Goal: Information Seeking & Learning: Learn about a topic

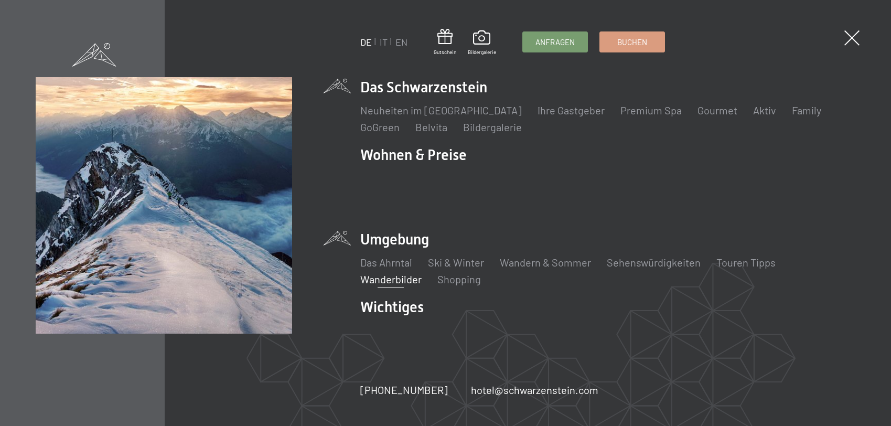
click at [391, 273] on link "Wanderbilder" at bounding box center [390, 279] width 61 height 13
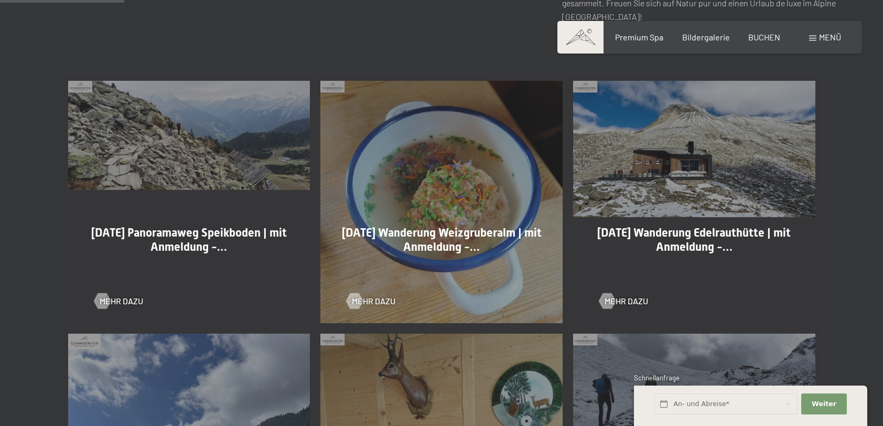
scroll to position [577, 0]
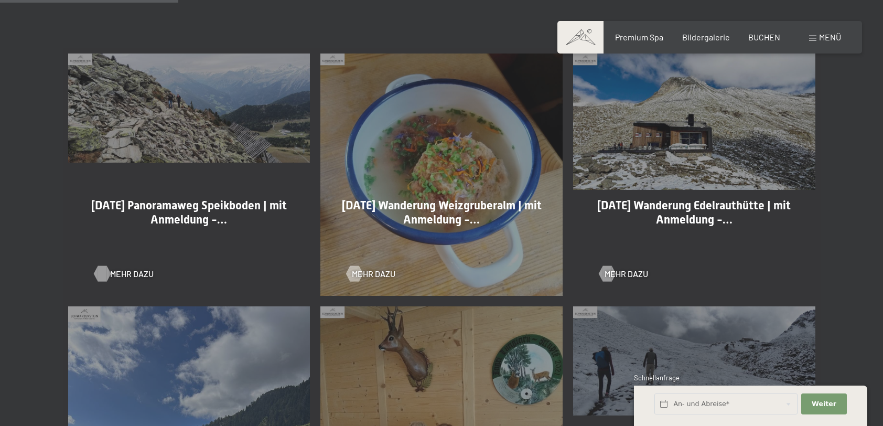
click at [106, 272] on div at bounding box center [102, 274] width 9 height 16
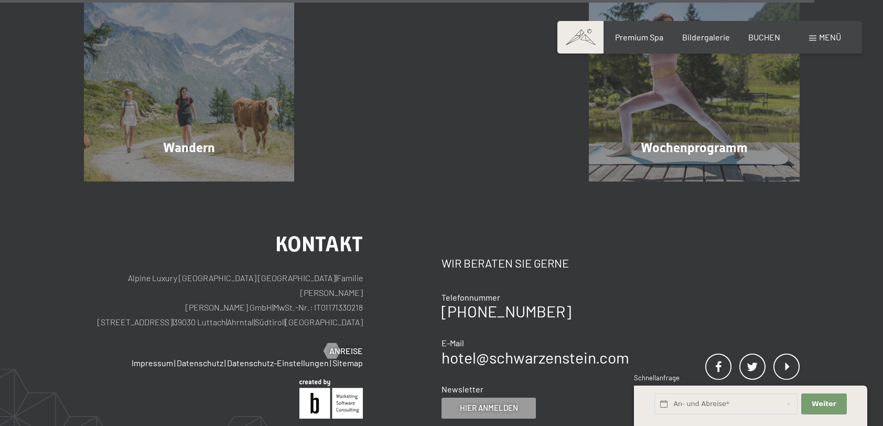
scroll to position [2675, 0]
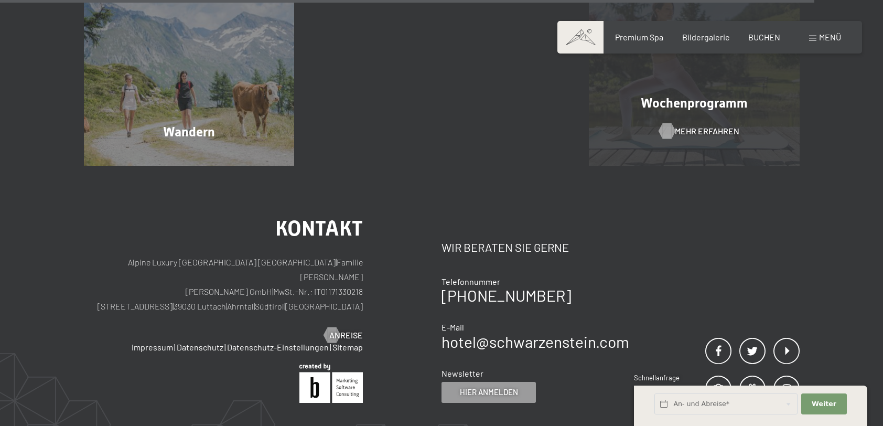
click at [684, 130] on span "Mehr erfahren" at bounding box center [707, 131] width 65 height 12
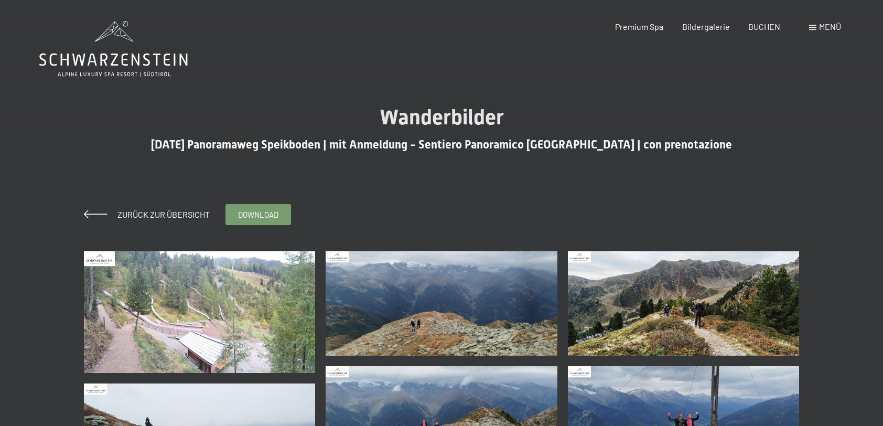
click at [276, 312] on img at bounding box center [200, 312] width 232 height 122
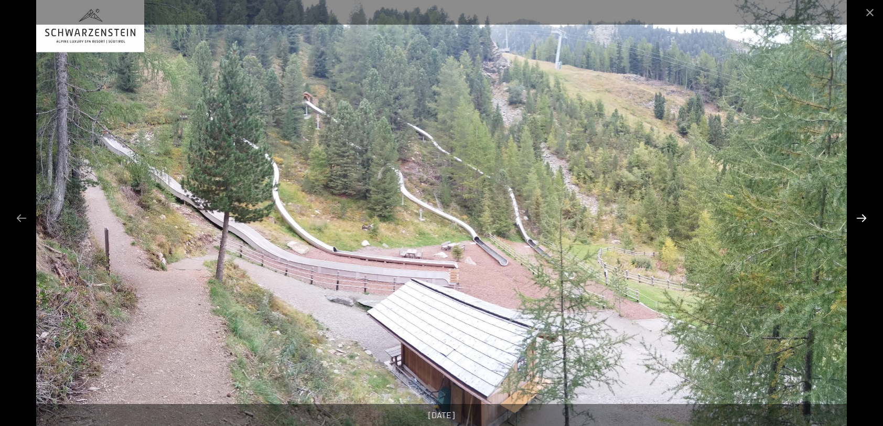
click at [865, 217] on button "Next slide" at bounding box center [862, 218] width 22 height 20
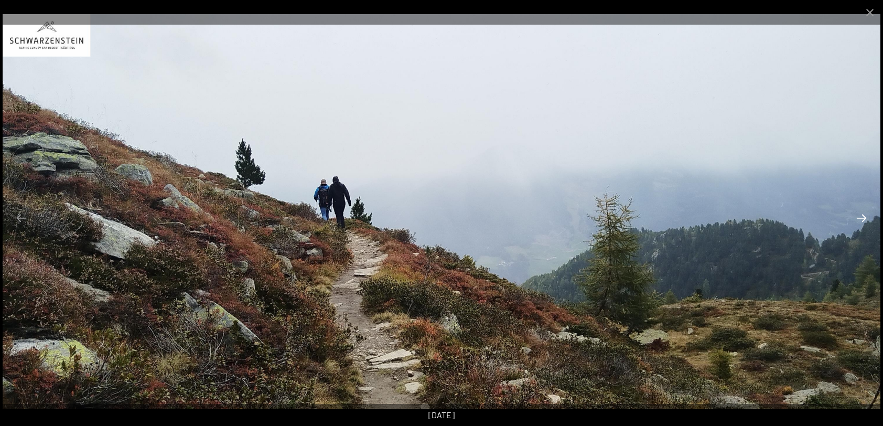
click at [865, 217] on button "Next slide" at bounding box center [862, 218] width 22 height 20
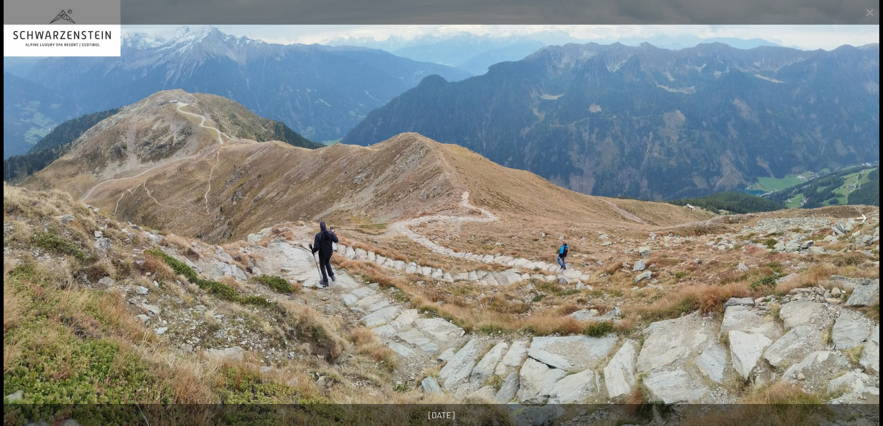
click at [865, 217] on button "Next slide" at bounding box center [862, 218] width 22 height 20
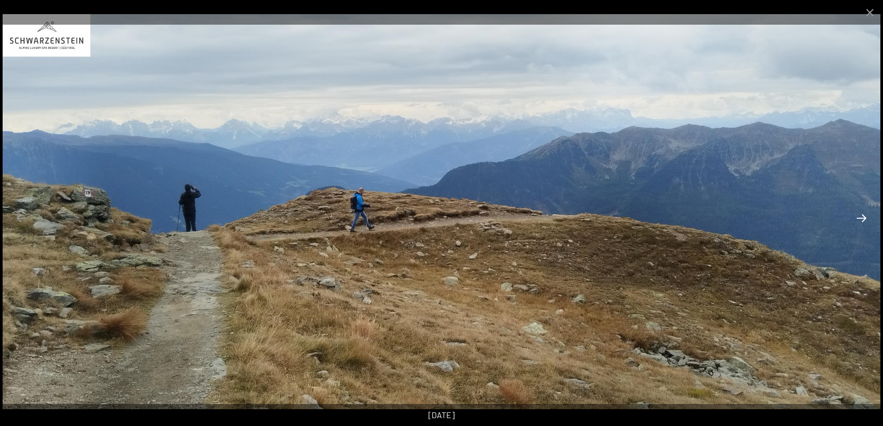
click at [865, 217] on button "Next slide" at bounding box center [862, 218] width 22 height 20
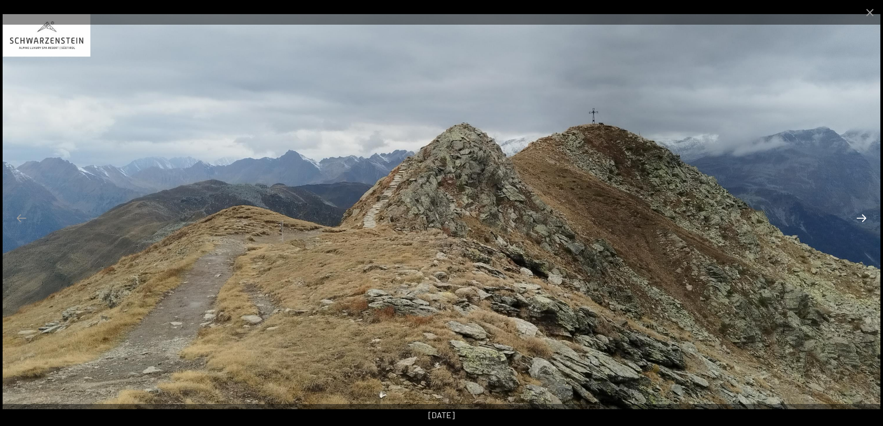
click at [865, 217] on button "Next slide" at bounding box center [862, 218] width 22 height 20
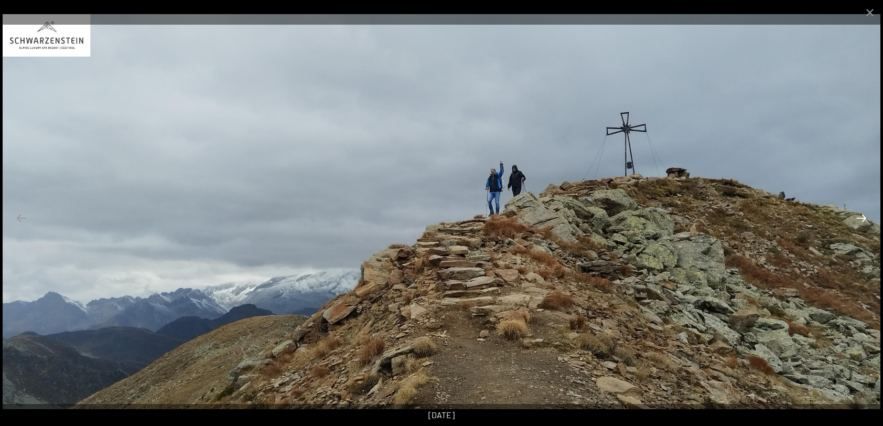
click at [865, 217] on button "Next slide" at bounding box center [862, 218] width 22 height 20
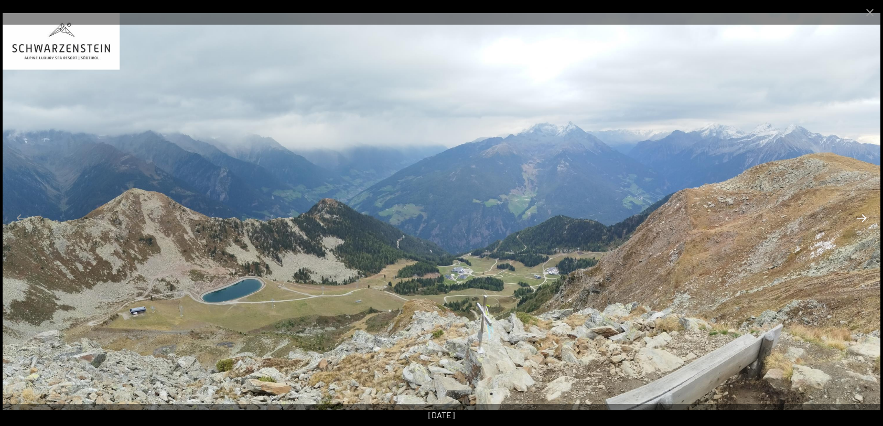
click at [865, 217] on button "Next slide" at bounding box center [862, 218] width 22 height 20
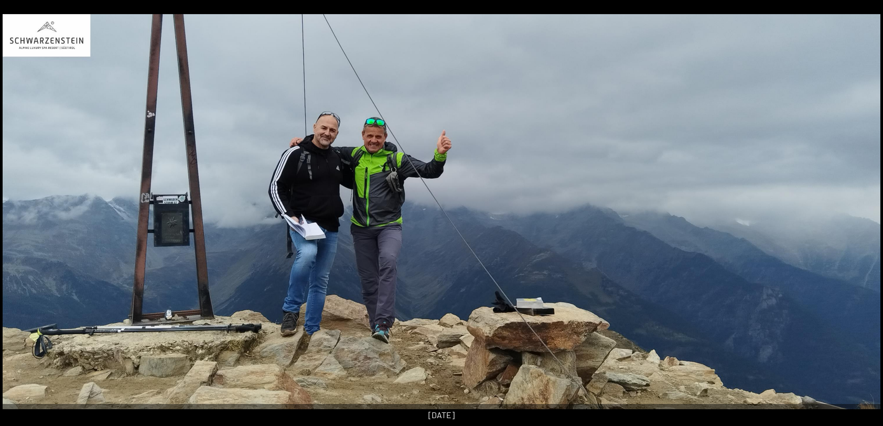
click at [865, 217] on button "Next slide" at bounding box center [867, 218] width 22 height 20
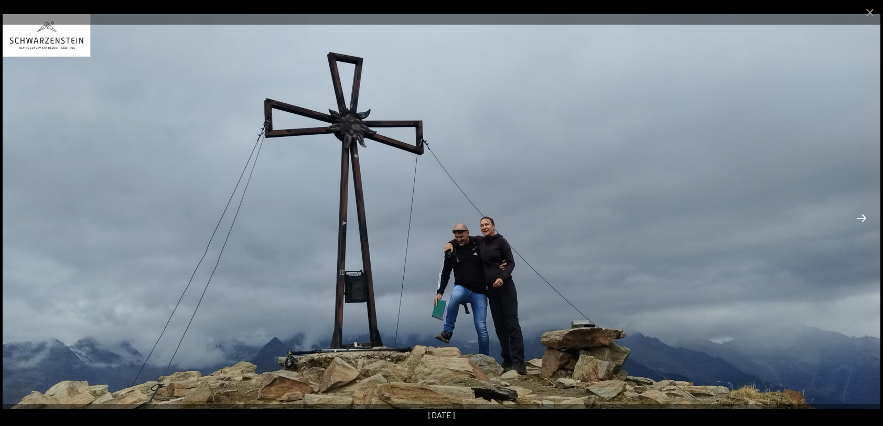
click at [865, 217] on button "Next slide" at bounding box center [862, 218] width 22 height 20
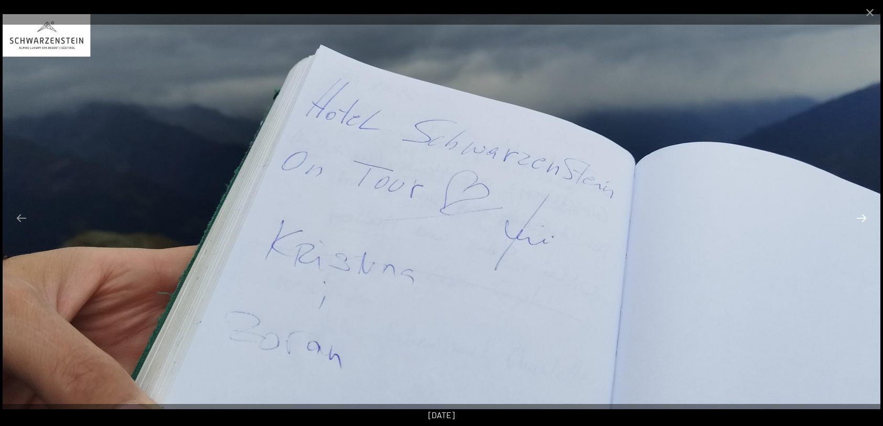
click at [863, 218] on button "Next slide" at bounding box center [862, 218] width 22 height 20
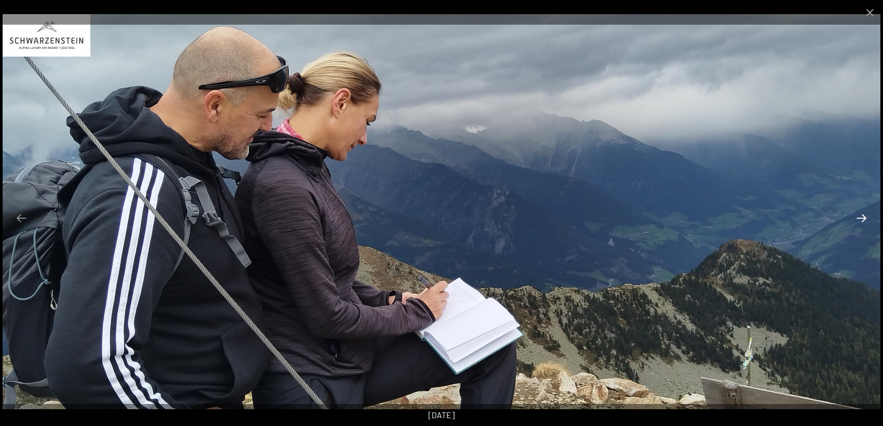
click at [863, 218] on button "Next slide" at bounding box center [862, 218] width 22 height 20
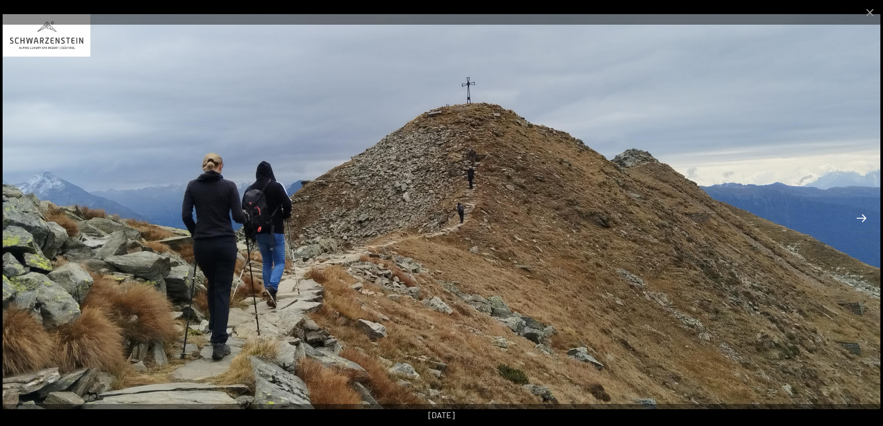
click at [863, 218] on button "Next slide" at bounding box center [862, 218] width 22 height 20
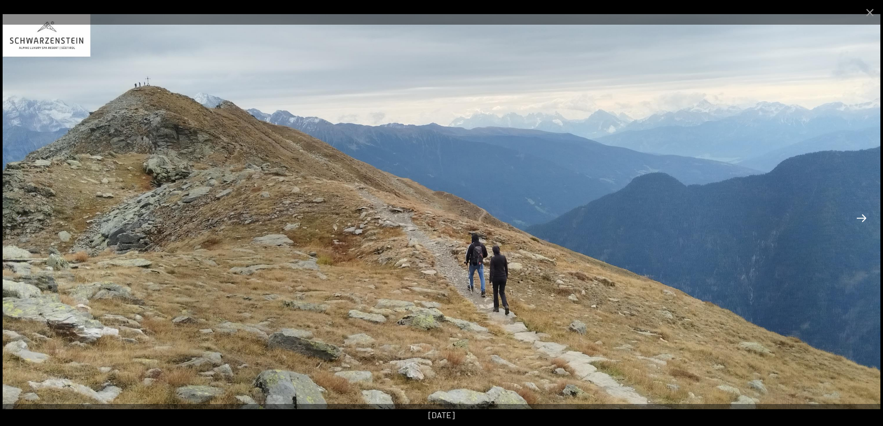
click at [863, 218] on button "Next slide" at bounding box center [862, 218] width 22 height 20
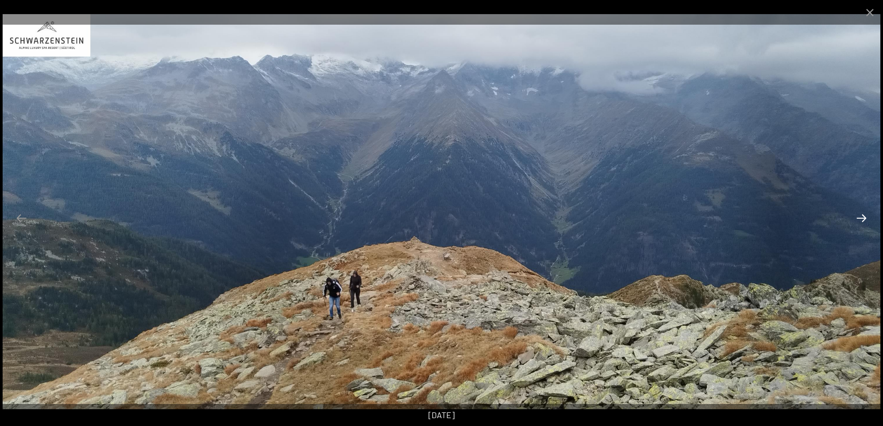
click at [863, 218] on button "Next slide" at bounding box center [862, 218] width 22 height 20
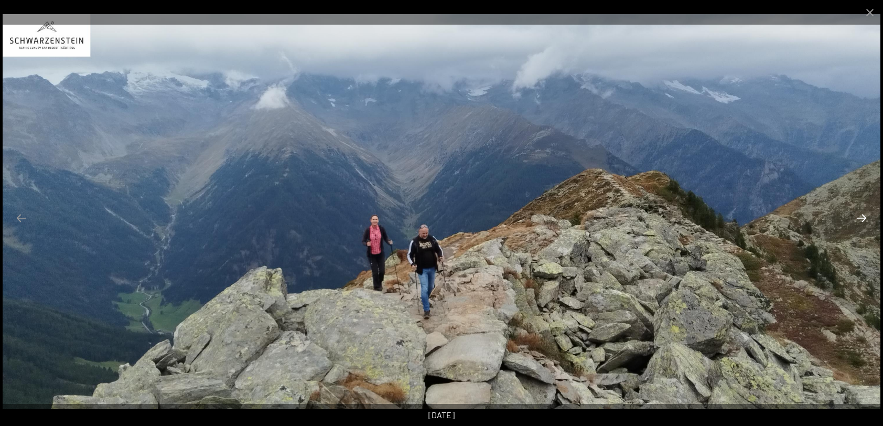
click at [863, 218] on button "Next slide" at bounding box center [862, 218] width 22 height 20
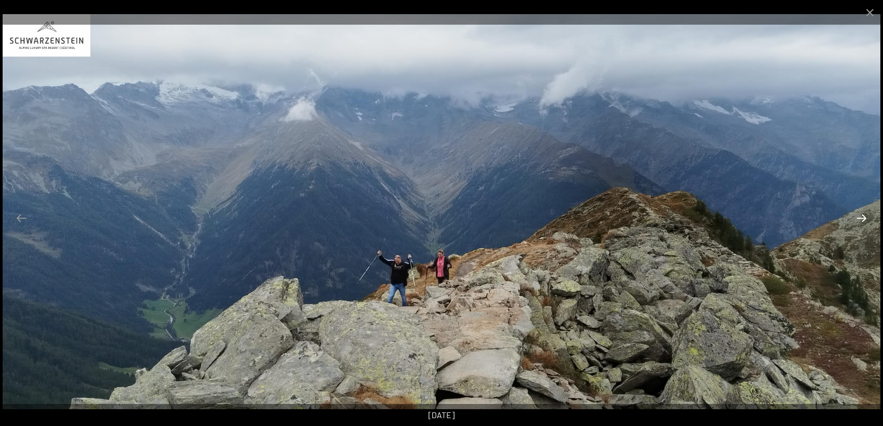
click at [863, 218] on button "Next slide" at bounding box center [862, 218] width 22 height 20
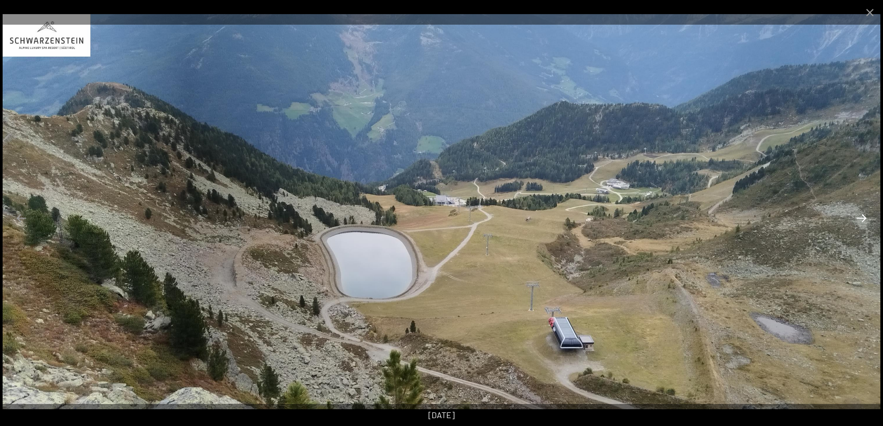
click at [863, 218] on button "Next slide" at bounding box center [862, 218] width 22 height 20
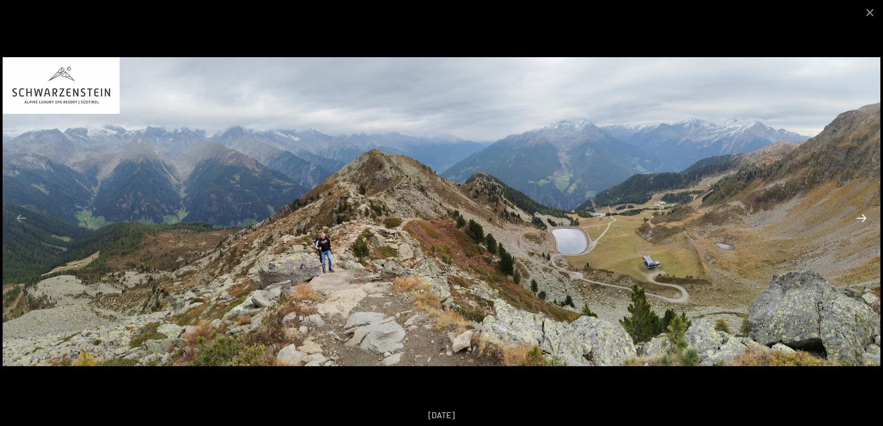
click at [863, 218] on button "Next slide" at bounding box center [862, 218] width 22 height 20
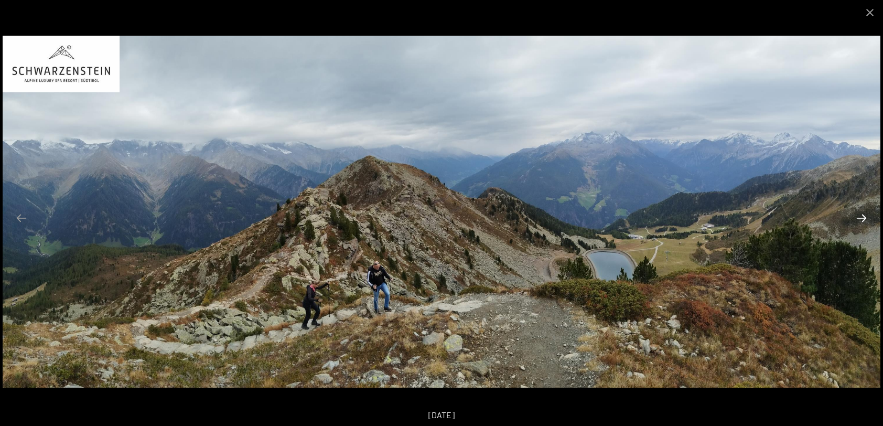
click at [863, 218] on button "Next slide" at bounding box center [862, 218] width 22 height 20
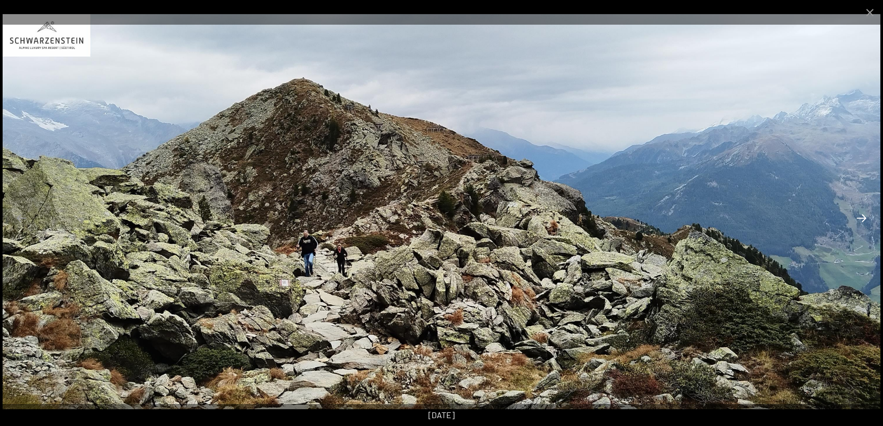
click at [863, 218] on button "Next slide" at bounding box center [862, 218] width 22 height 20
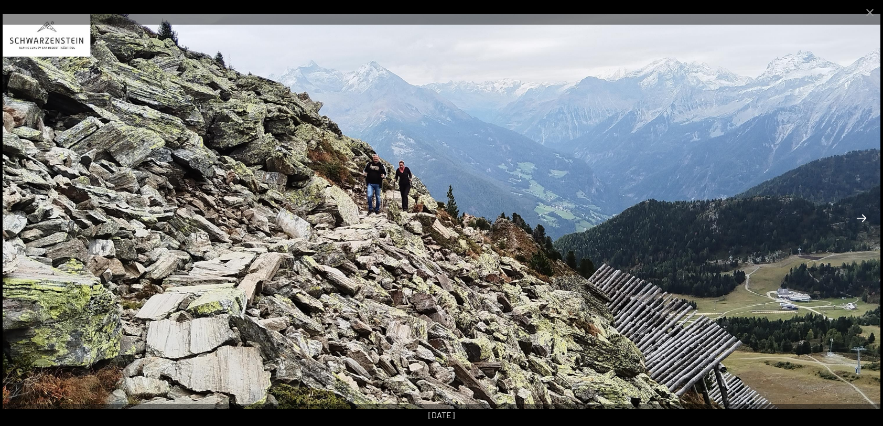
click at [863, 218] on button "Next slide" at bounding box center [862, 218] width 22 height 20
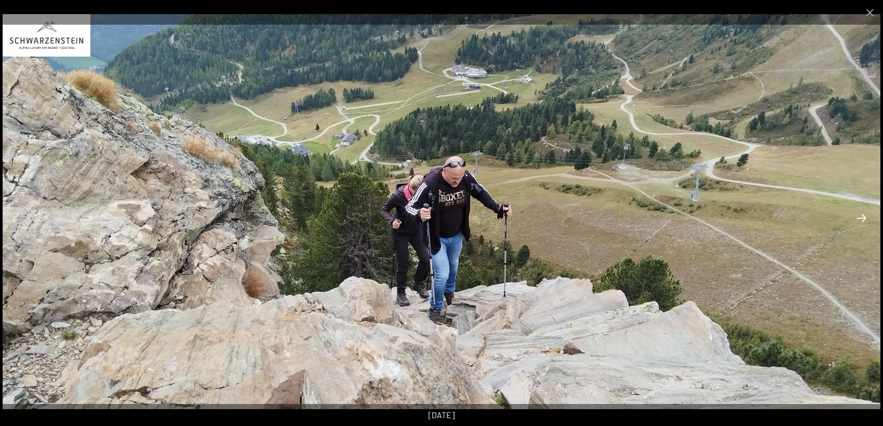
click at [863, 218] on button "Next slide" at bounding box center [862, 218] width 22 height 20
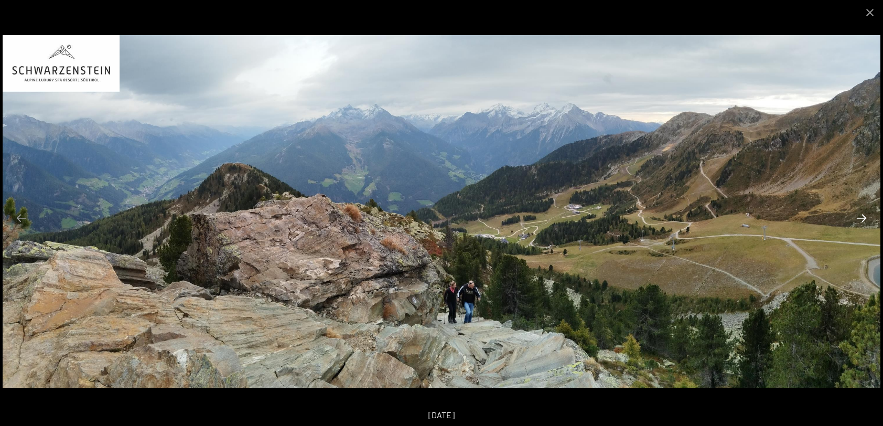
click at [863, 218] on button "Next slide" at bounding box center [862, 218] width 22 height 20
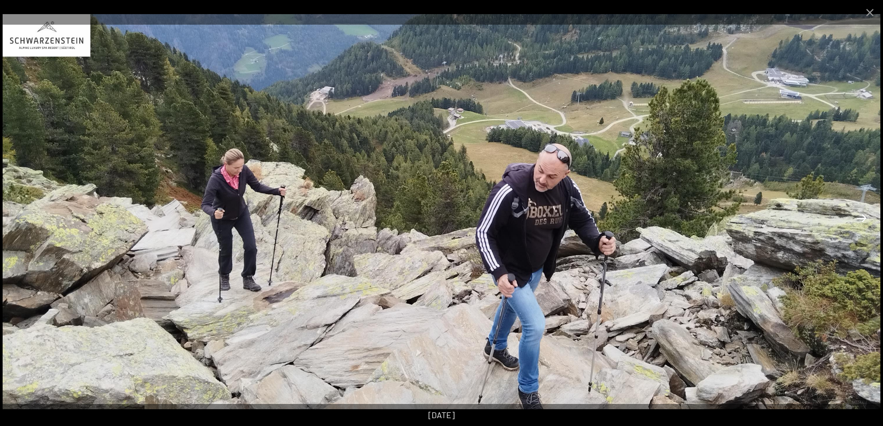
click at [863, 218] on button "Next slide" at bounding box center [862, 218] width 22 height 20
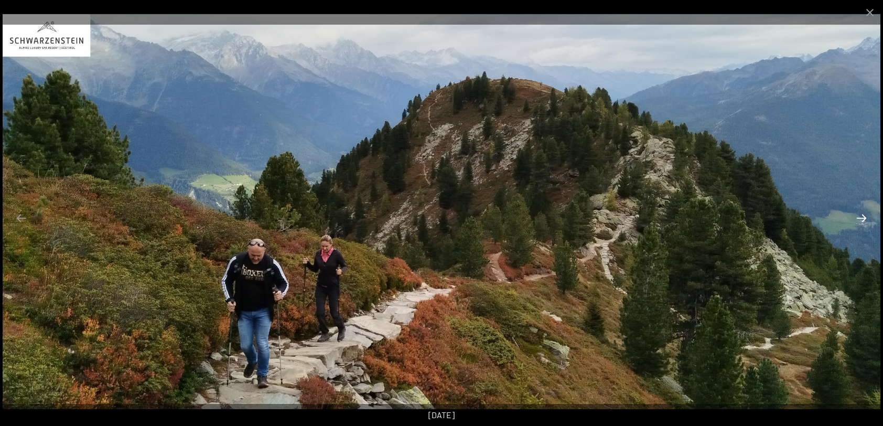
click at [863, 218] on button "Next slide" at bounding box center [862, 218] width 22 height 20
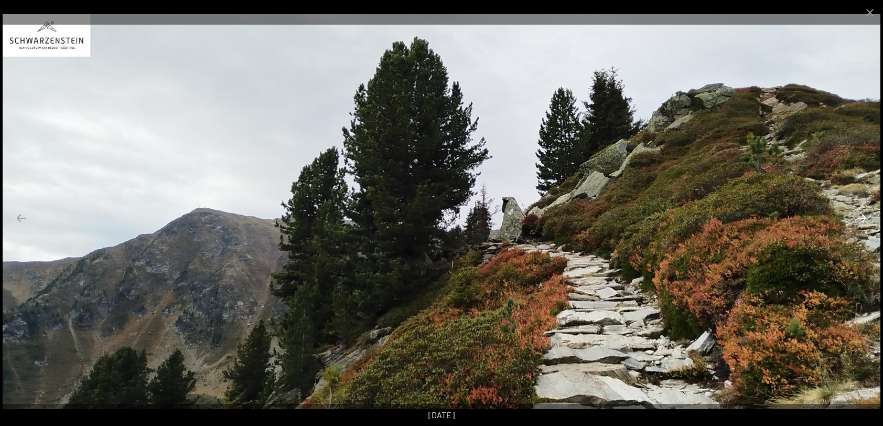
click at [863, 218] on button "Next slide" at bounding box center [862, 218] width 22 height 20
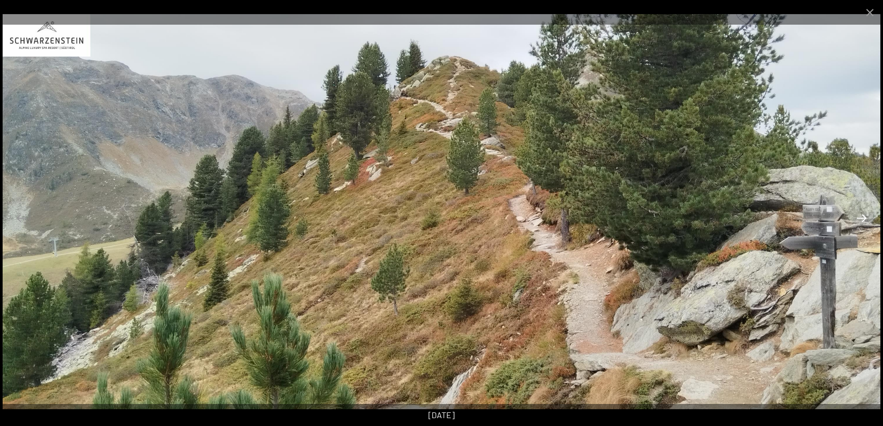
click at [863, 218] on button "Next slide" at bounding box center [862, 218] width 22 height 20
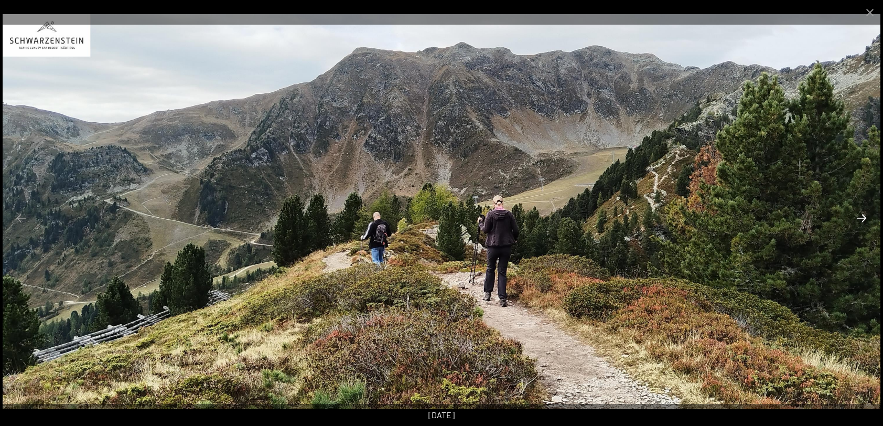
click at [863, 218] on button "Next slide" at bounding box center [862, 218] width 22 height 20
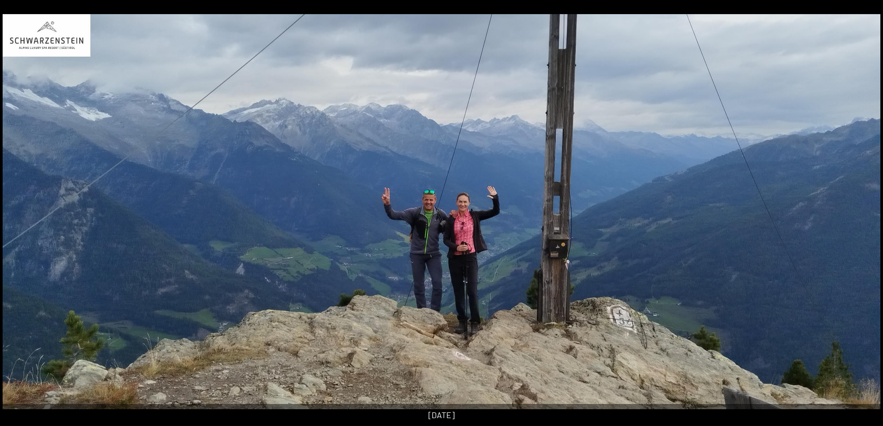
click at [863, 218] on button "Next slide" at bounding box center [867, 218] width 22 height 20
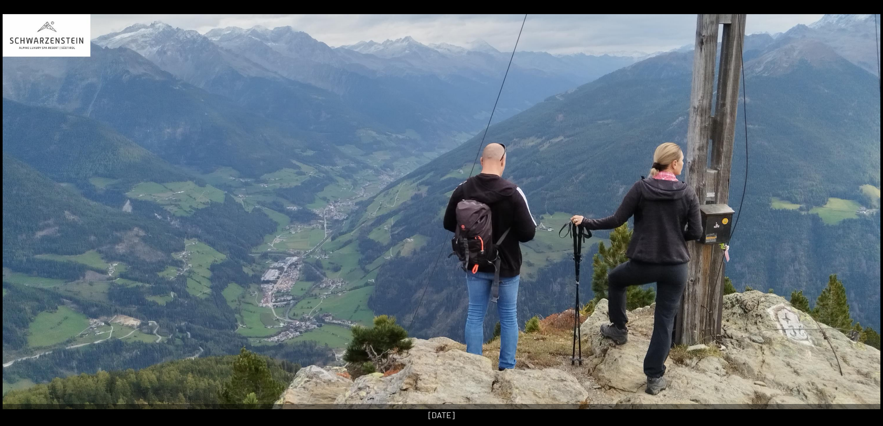
click at [863, 218] on button "Next slide" at bounding box center [867, 218] width 22 height 20
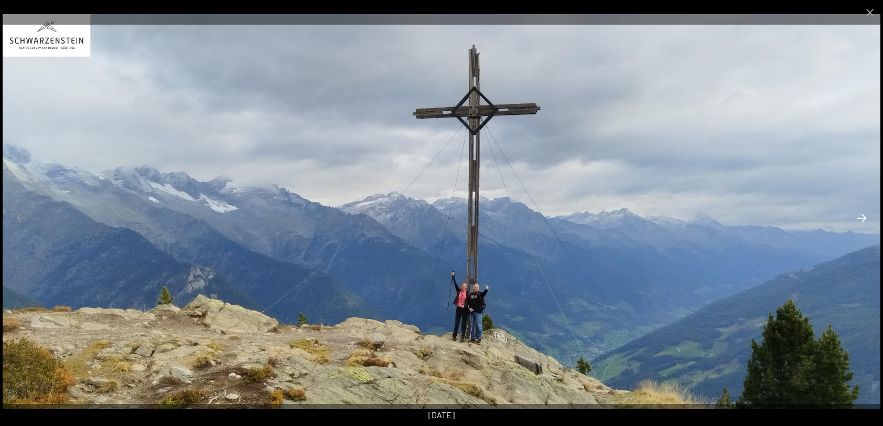
click at [863, 218] on button "Next slide" at bounding box center [862, 218] width 22 height 20
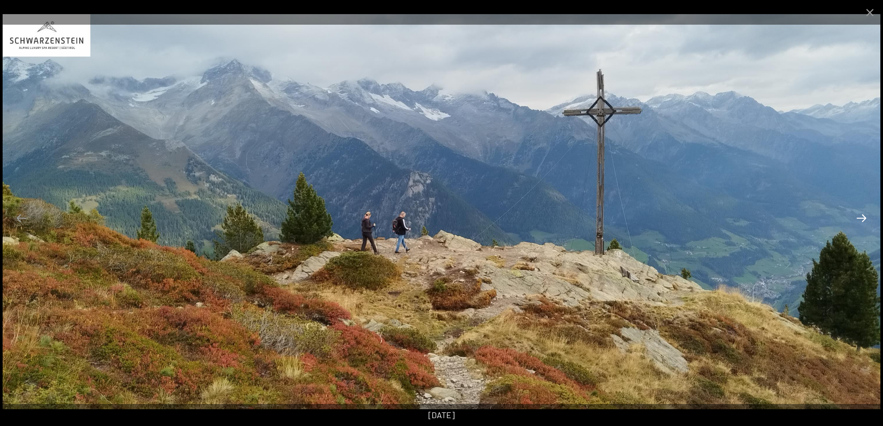
click at [863, 218] on button "Next slide" at bounding box center [862, 218] width 22 height 20
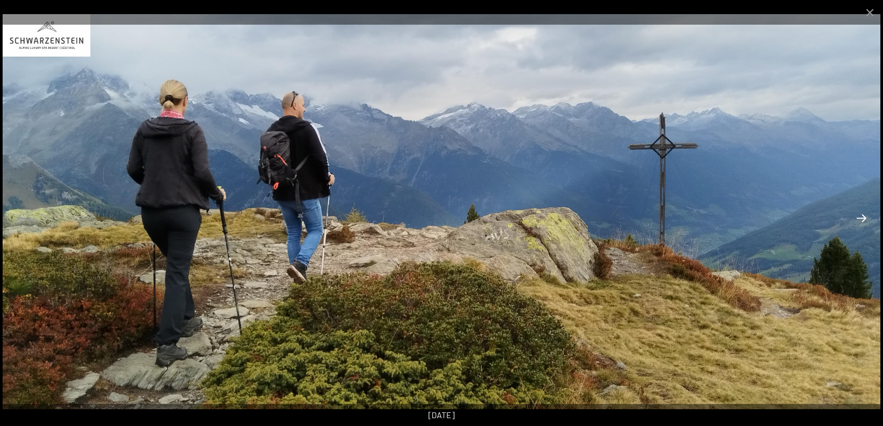
click at [866, 212] on button "Next slide" at bounding box center [862, 218] width 22 height 20
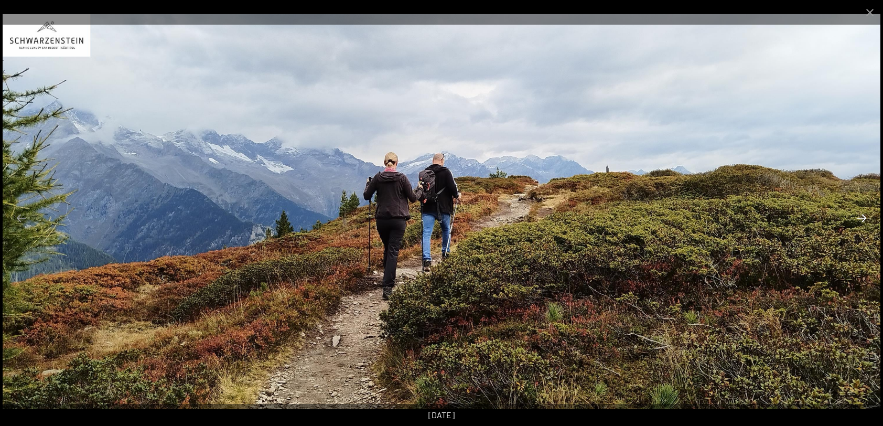
click at [866, 212] on button "Next slide" at bounding box center [862, 218] width 22 height 20
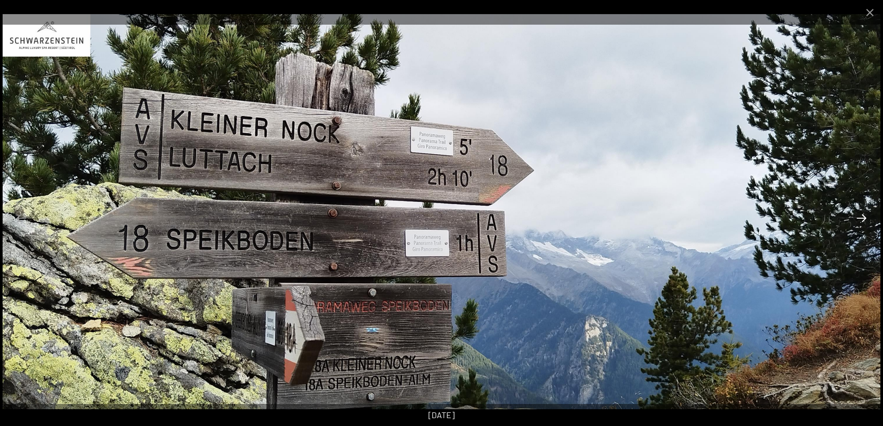
click at [865, 213] on button "Next slide" at bounding box center [862, 218] width 22 height 20
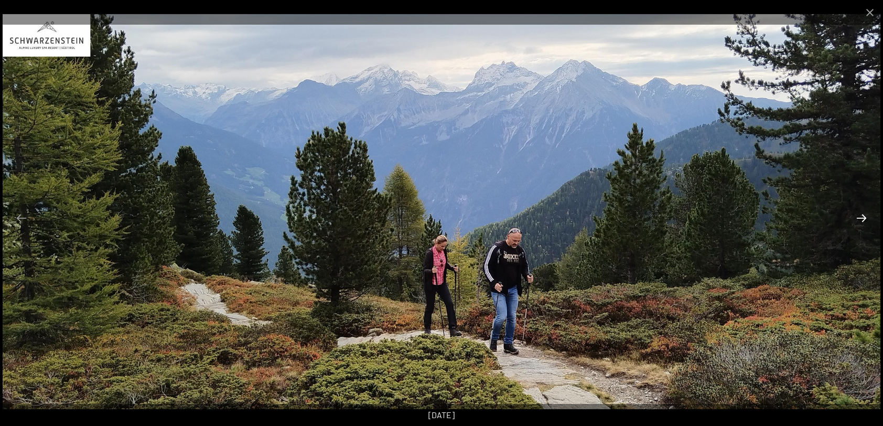
click at [865, 213] on button "Next slide" at bounding box center [862, 218] width 22 height 20
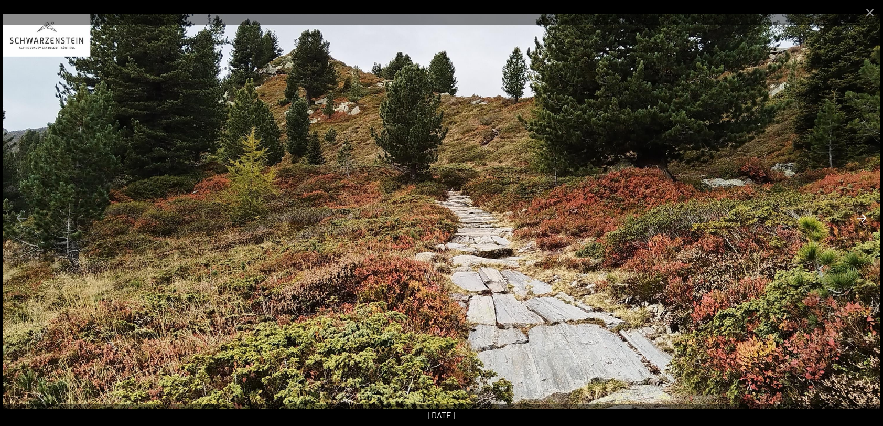
click at [865, 213] on button "Next slide" at bounding box center [862, 218] width 22 height 20
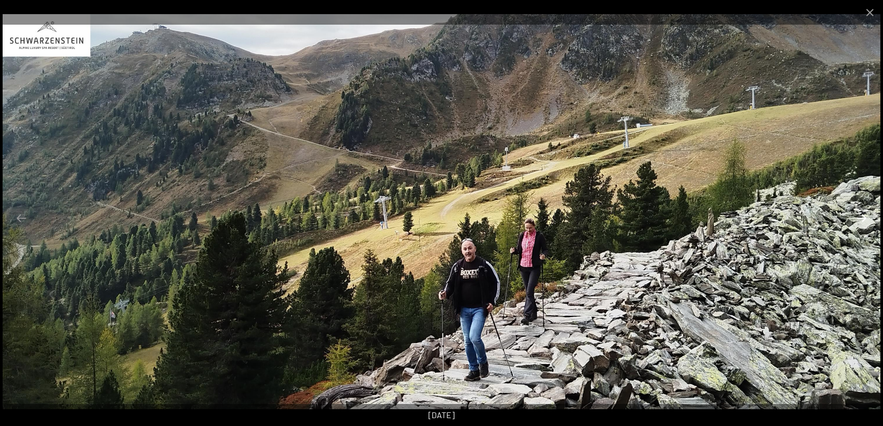
click at [865, 213] on button "Next slide" at bounding box center [862, 218] width 22 height 20
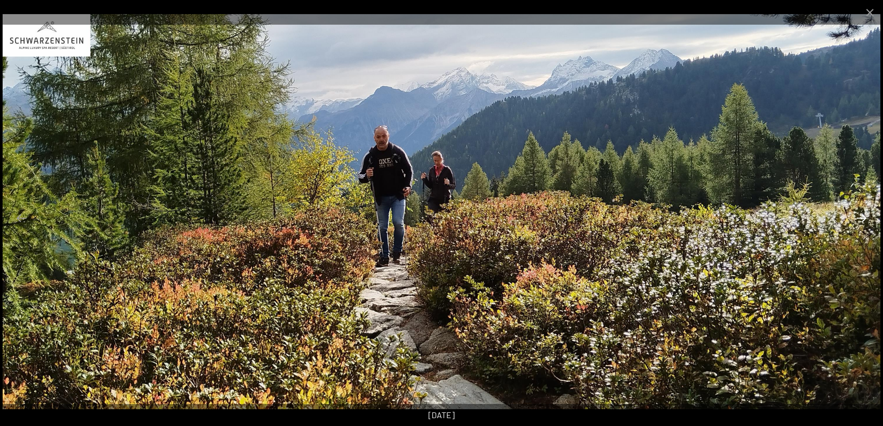
click at [865, 213] on button "Next slide" at bounding box center [862, 218] width 22 height 20
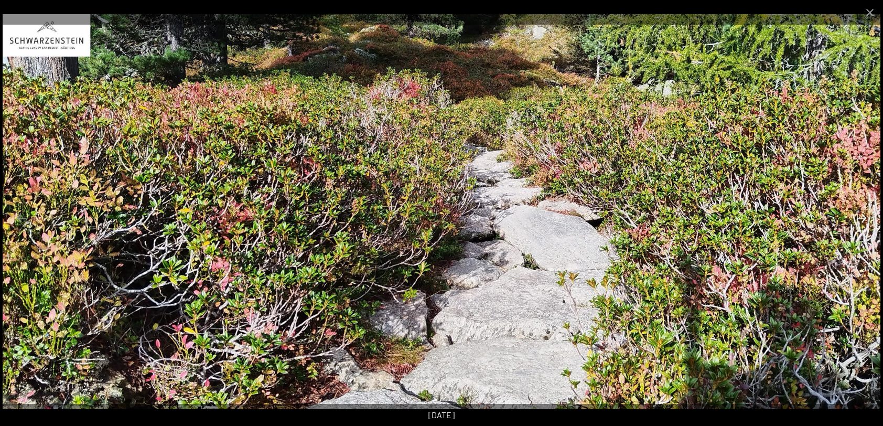
click at [865, 213] on button "Next slide" at bounding box center [862, 218] width 22 height 20
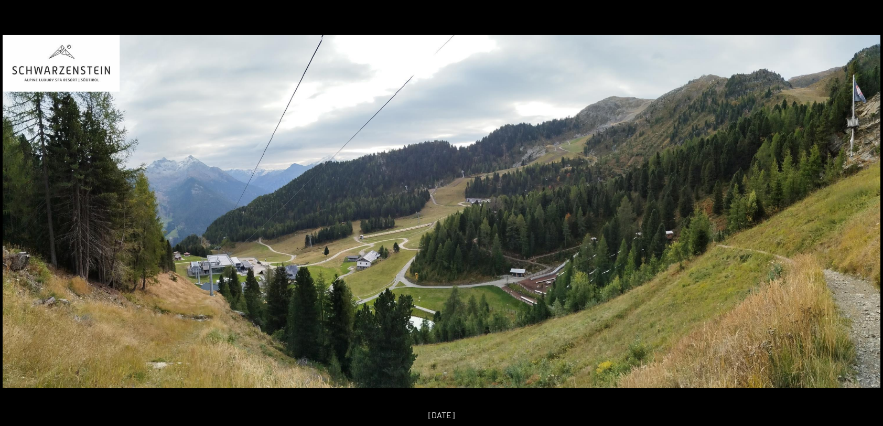
click at [865, 213] on button "Next slide" at bounding box center [867, 218] width 22 height 20
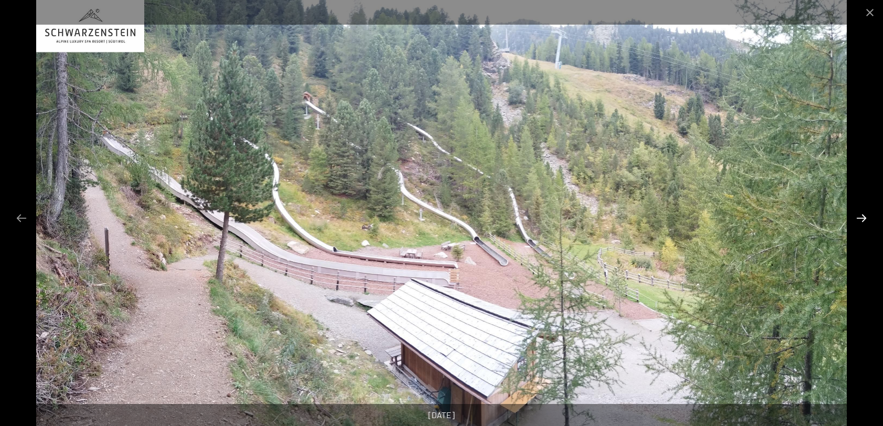
click at [865, 213] on button "Next slide" at bounding box center [862, 218] width 22 height 20
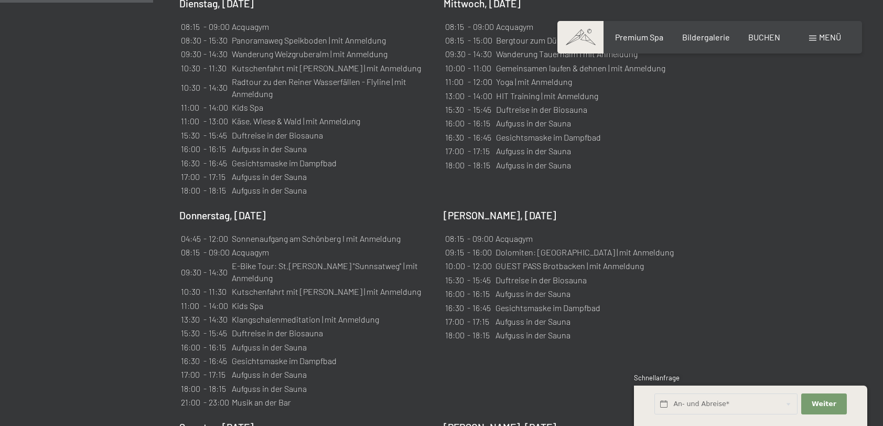
scroll to position [787, 0]
